Goal: Information Seeking & Learning: Learn about a topic

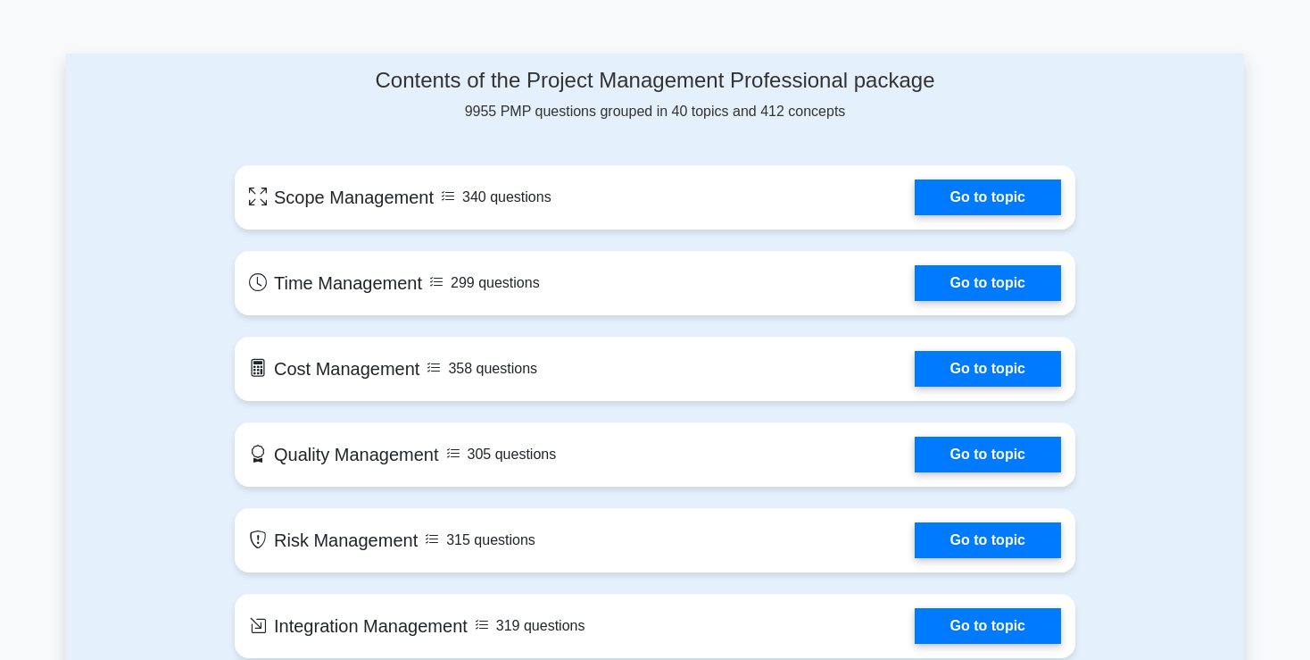
scroll to position [889, 0]
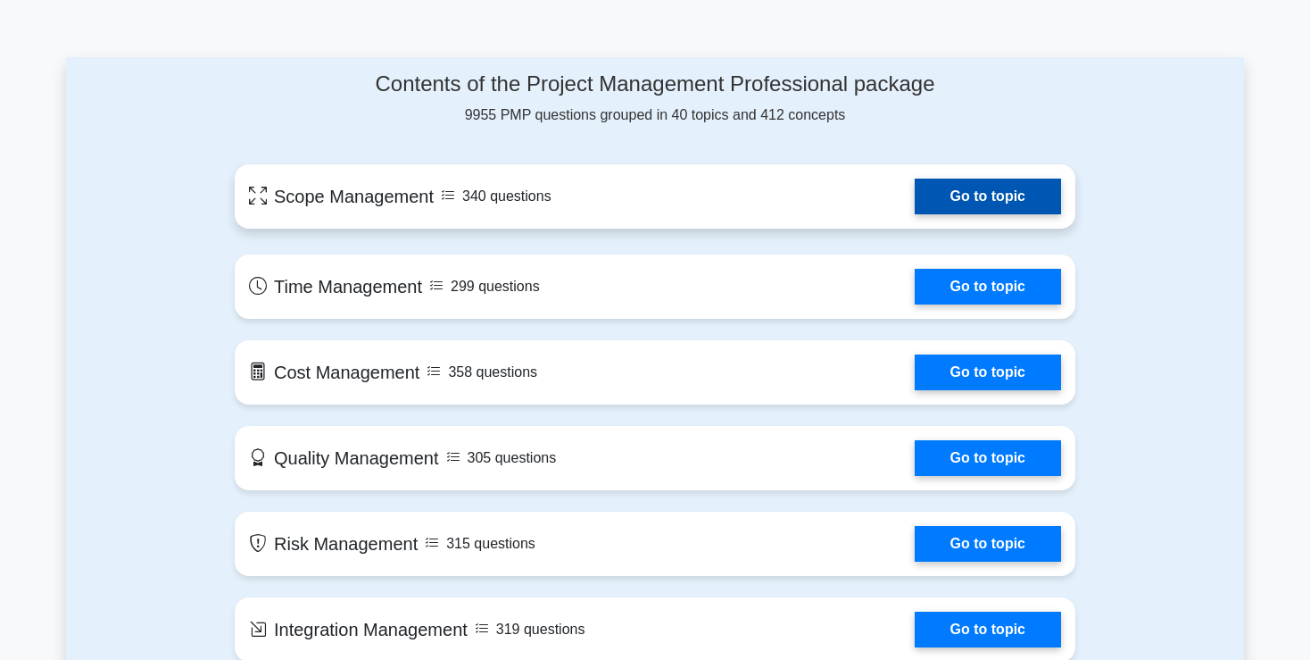
click at [947, 193] on link "Go to topic" at bounding box center [988, 196] width 146 height 36
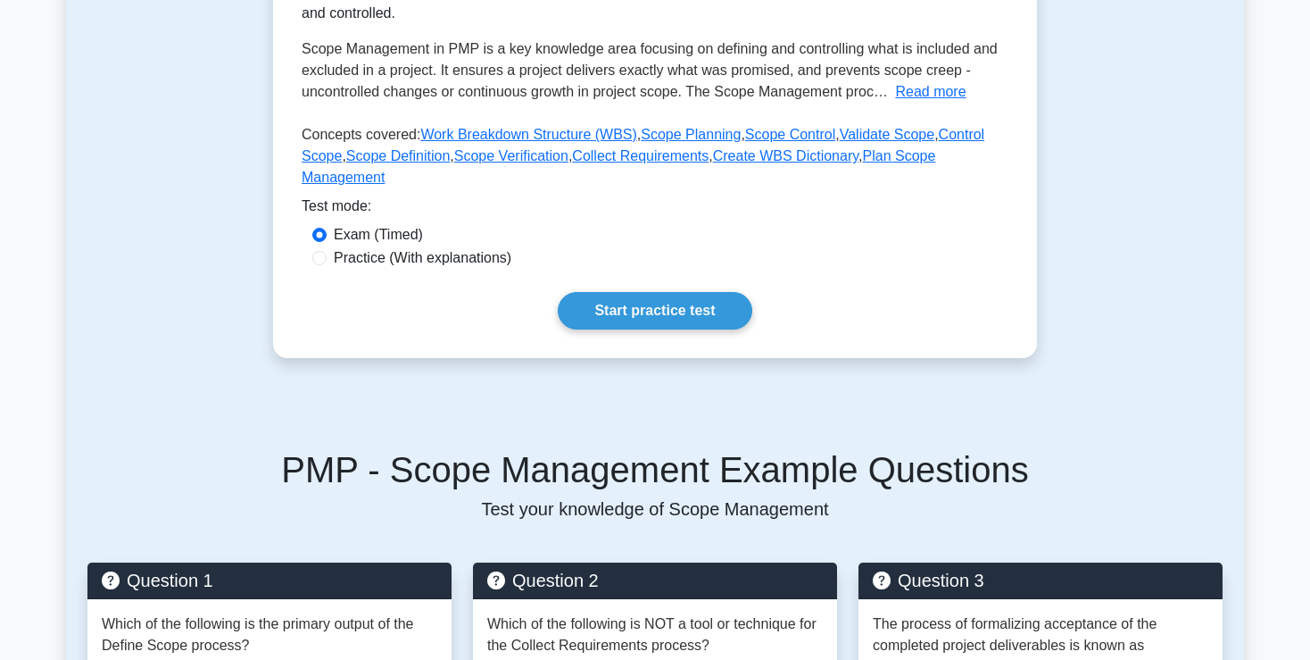
scroll to position [357, 0]
click at [322, 251] on input "Practice (With explanations)" at bounding box center [319, 258] width 14 height 14
radio input "true"
click at [627, 292] on link "Start practice test" at bounding box center [655, 310] width 194 height 37
